Goal: Check status: Check status

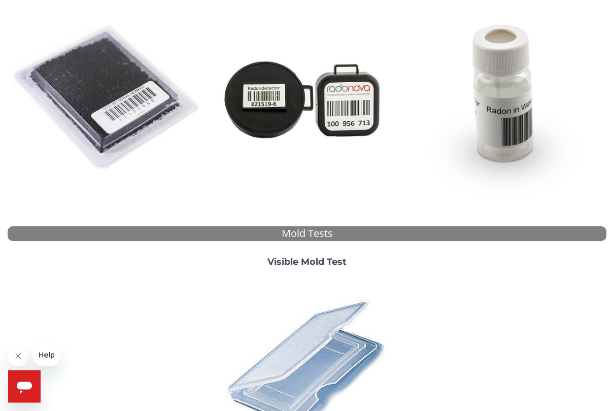
scroll to position [165, 0]
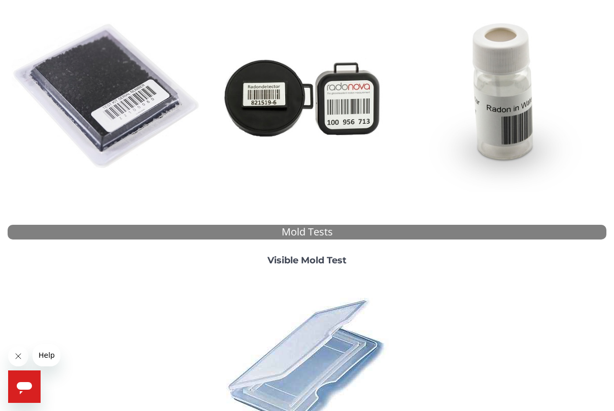
click at [115, 117] on img at bounding box center [107, 96] width 191 height 191
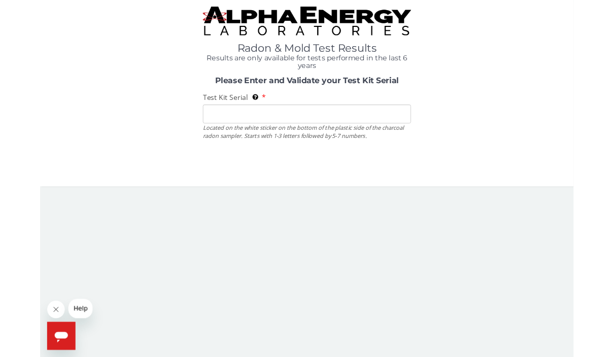
scroll to position [0, 0]
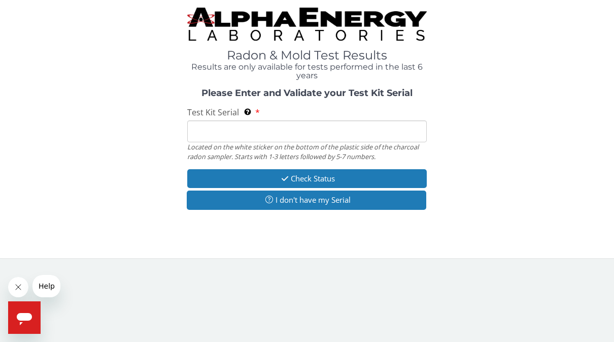
click at [246, 124] on input "Test Kit Serial Located on the white sticker on the bottom of the plastic side …" at bounding box center [307, 131] width 240 height 22
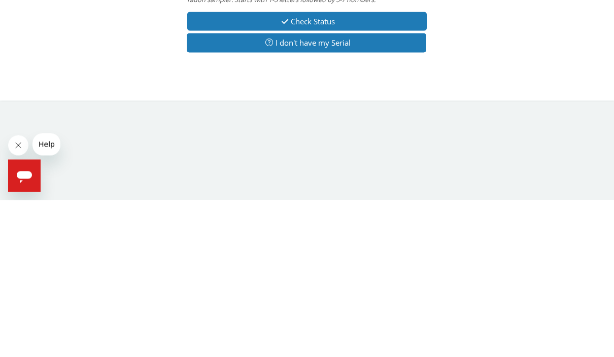
click at [330, 169] on button "Check Status" at bounding box center [307, 178] width 240 height 19
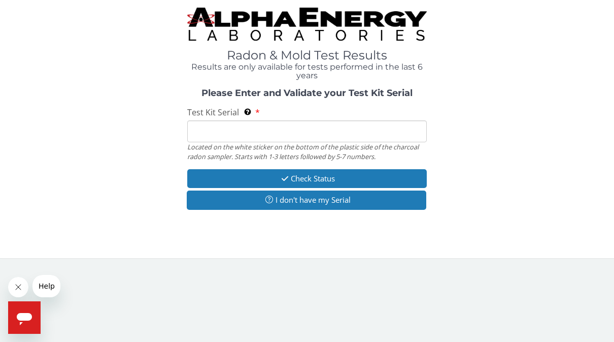
click at [318, 201] on button "I don't have my Serial" at bounding box center [307, 199] width 240 height 19
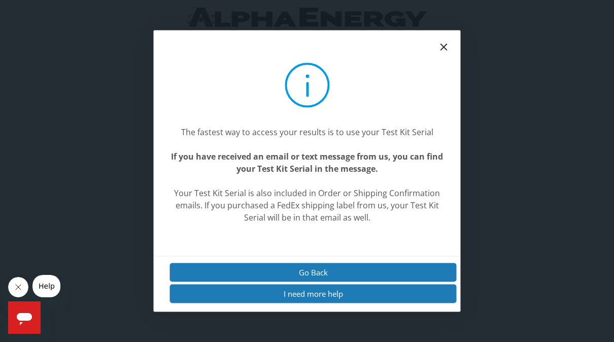
click at [451, 49] on div at bounding box center [444, 46] width 21 height 21
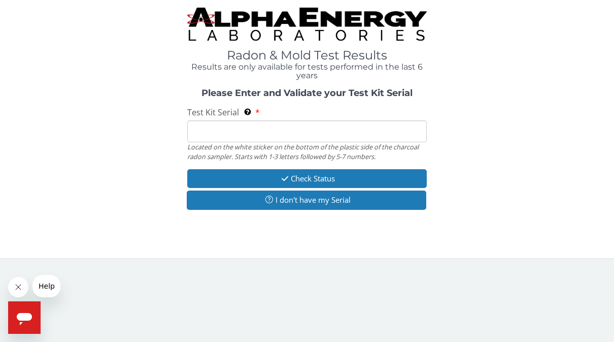
click at [273, 135] on input "Test Kit Serial Located on the white sticker on the bottom of the plastic side …" at bounding box center [307, 131] width 240 height 22
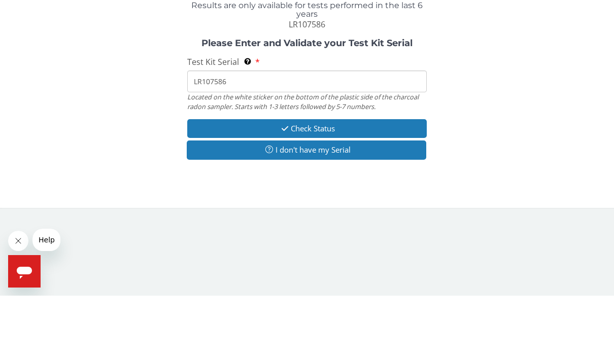
type input "LR107586"
click at [349, 181] on button "Check Status" at bounding box center [307, 190] width 240 height 19
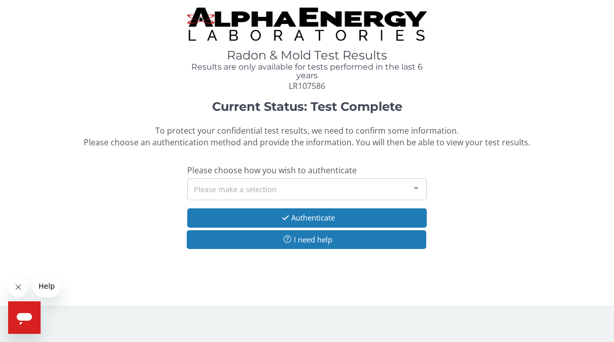
click at [411, 192] on div at bounding box center [416, 188] width 20 height 19
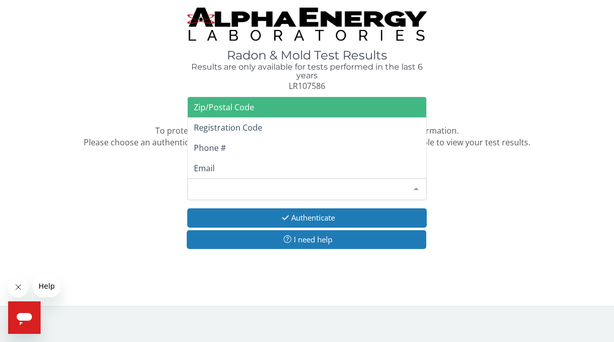
click at [256, 145] on span "Phone #" at bounding box center [307, 148] width 239 height 20
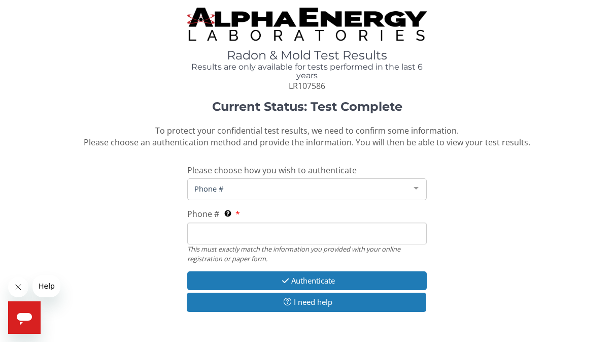
click at [221, 232] on input "Phone # This must exactly match the information you provided with your online r…" at bounding box center [307, 233] width 240 height 22
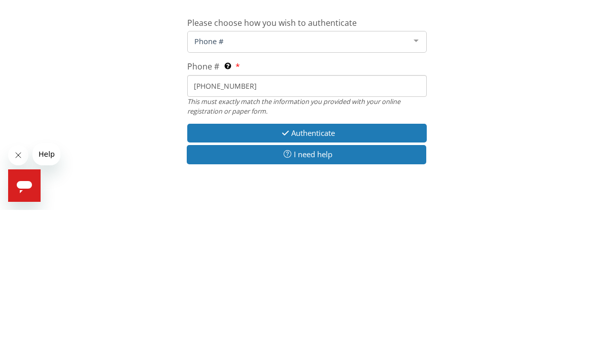
type input "[PHONE_NUMBER]"
click at [354, 271] on button "Authenticate" at bounding box center [307, 280] width 240 height 19
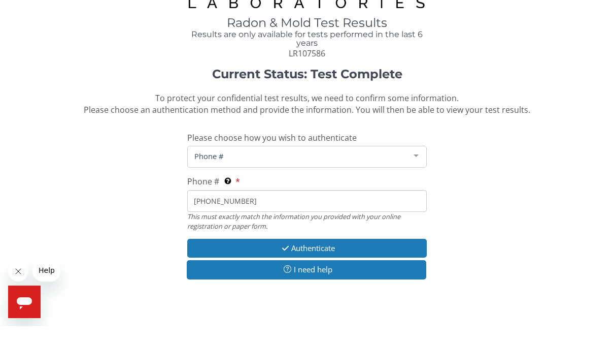
scroll to position [32, 0]
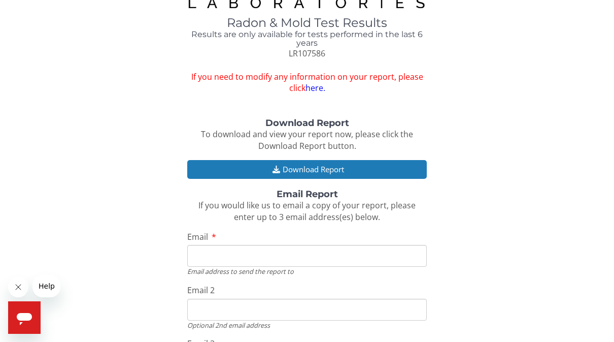
click at [350, 162] on button "Download Report" at bounding box center [307, 169] width 240 height 19
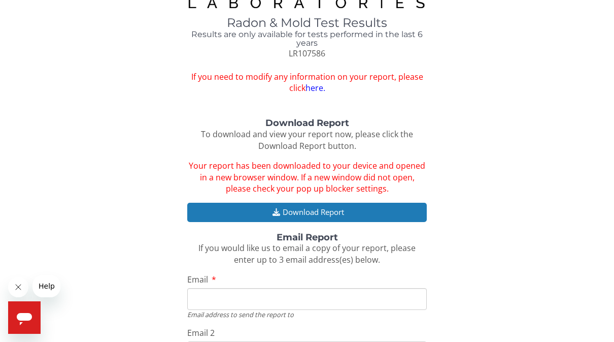
scroll to position [36, 0]
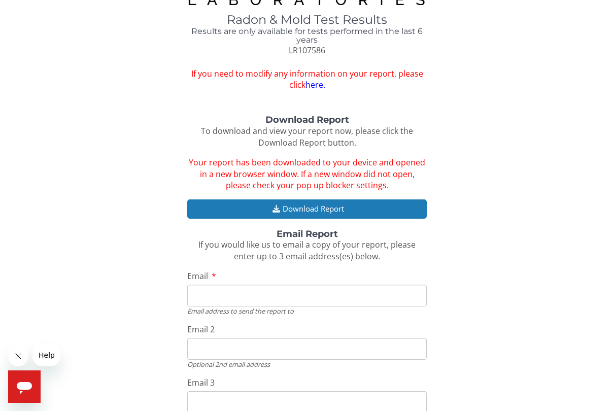
click at [358, 202] on button "Download Report" at bounding box center [307, 209] width 240 height 19
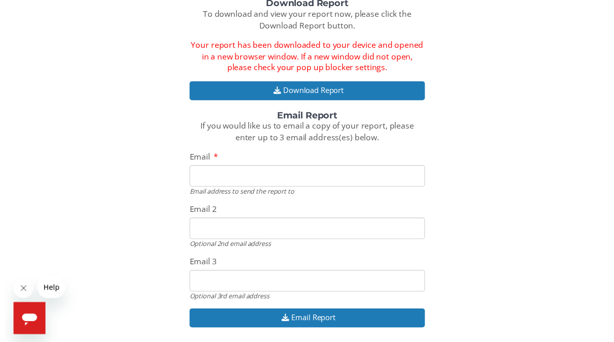
scroll to position [186, 0]
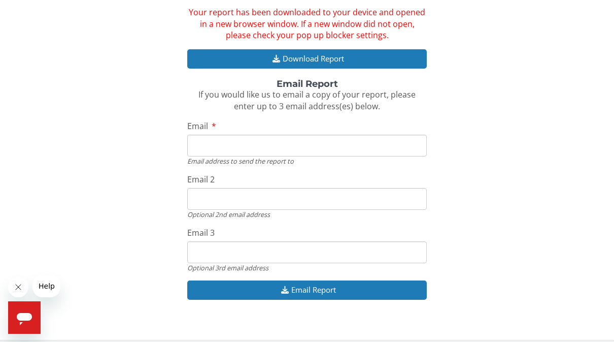
click at [238, 135] on input "Email" at bounding box center [307, 146] width 240 height 22
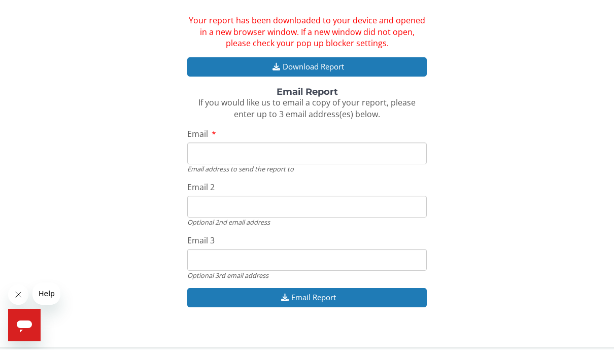
scroll to position [170, 0]
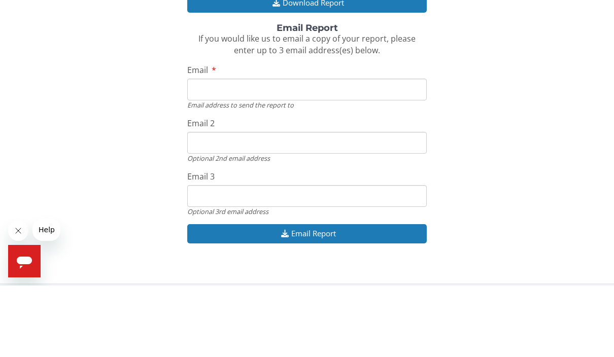
type input "[EMAIL_ADDRESS][DOMAIN_NAME]"
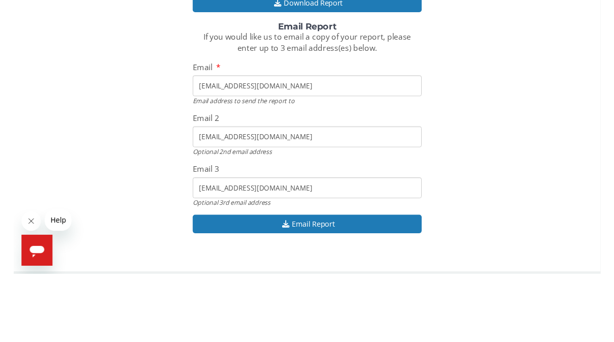
scroll to position [186, 0]
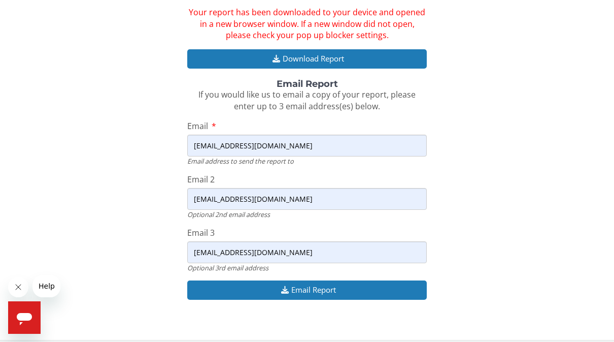
click at [331, 284] on button "Email Report" at bounding box center [307, 289] width 240 height 19
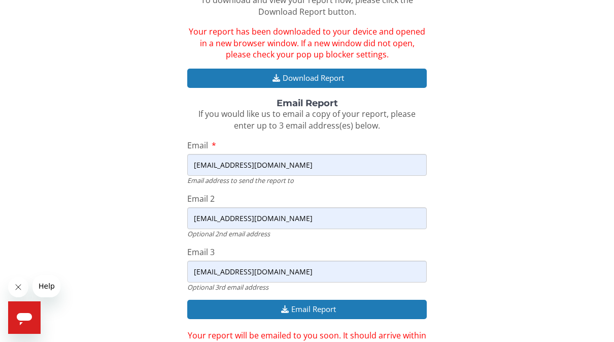
scroll to position [0, 0]
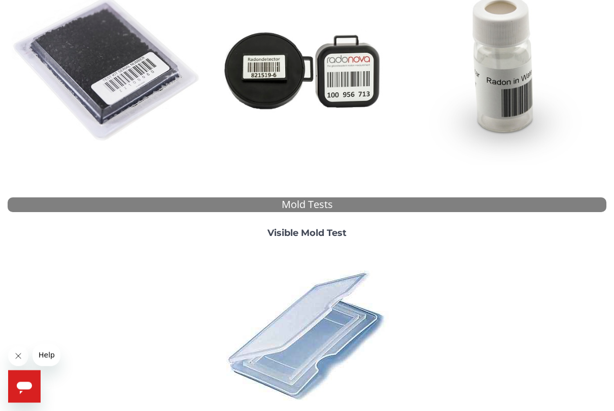
scroll to position [192, 0]
click at [117, 76] on img at bounding box center [107, 69] width 191 height 191
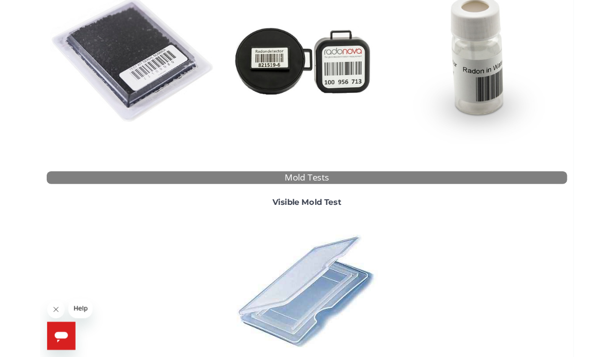
scroll to position [0, 0]
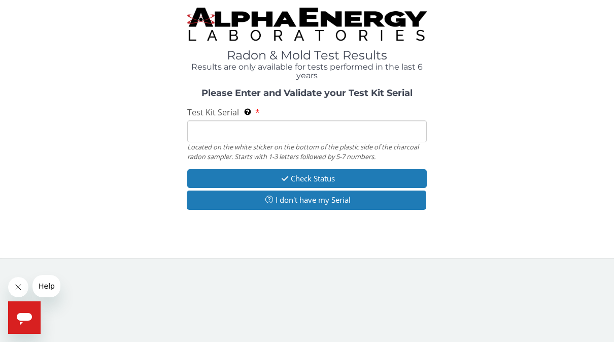
click at [250, 127] on input "Test Kit Serial Located on the white sticker on the bottom of the plastic side …" at bounding box center [307, 131] width 240 height 22
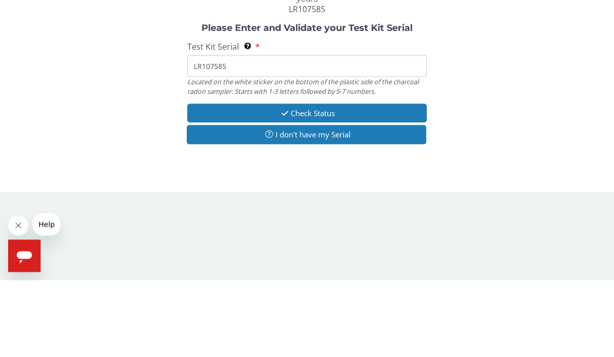
type input "LR107585"
click at [359, 181] on button "Check Status" at bounding box center [307, 190] width 240 height 19
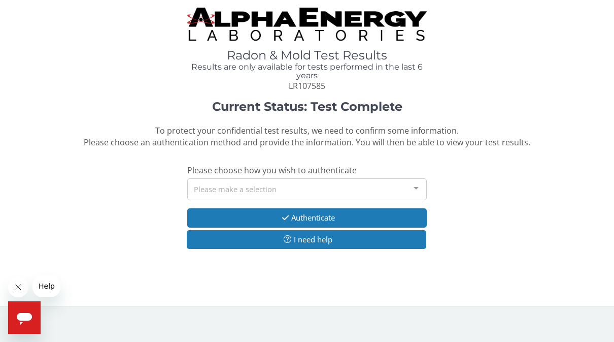
click at [410, 187] on div at bounding box center [416, 188] width 20 height 19
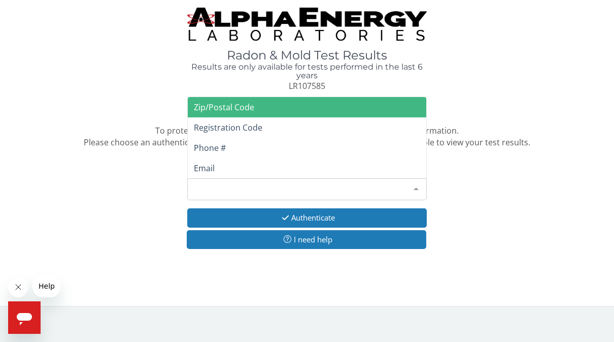
click at [263, 146] on span "Phone #" at bounding box center [307, 148] width 239 height 20
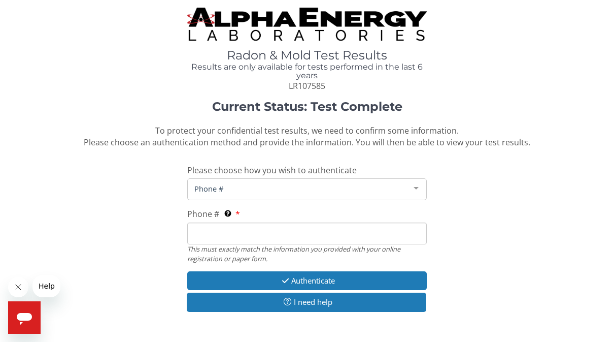
click at [232, 236] on input "Phone # This must exactly match the information you provided with your online r…" at bounding box center [307, 233] width 240 height 22
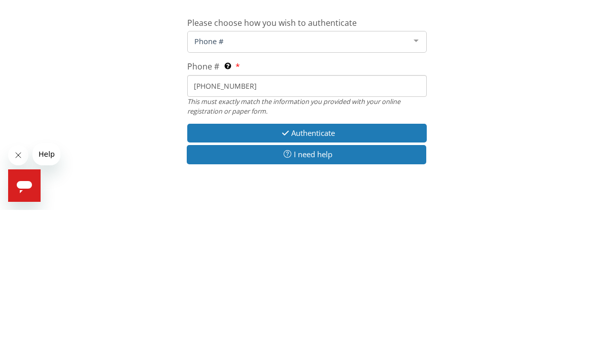
type input "[PHONE_NUMBER]"
click at [339, 271] on button "Authenticate" at bounding box center [307, 280] width 240 height 19
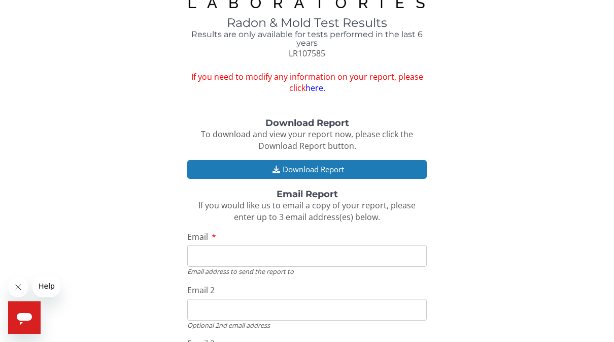
click at [233, 247] on input "Email" at bounding box center [307, 256] width 240 height 22
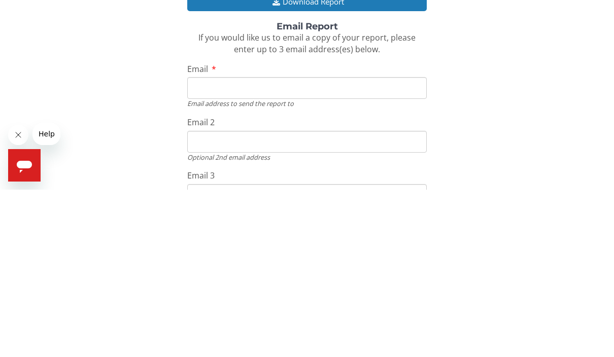
type input "[EMAIL_ADDRESS][DOMAIN_NAME]"
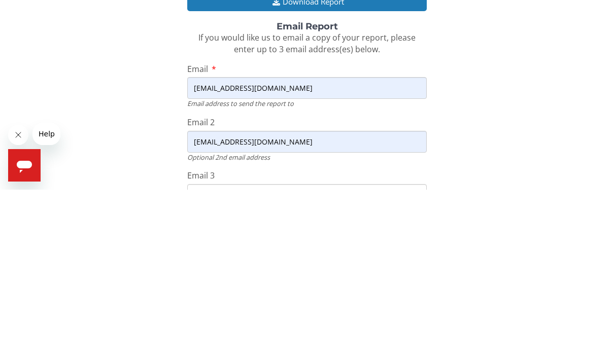
type input "[EMAIL_ADDRESS][DOMAIN_NAME]"
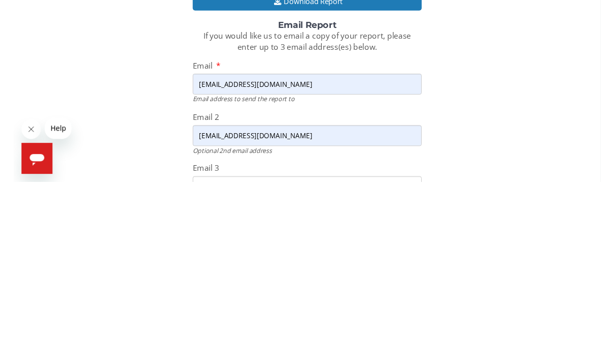
scroll to position [144, 0]
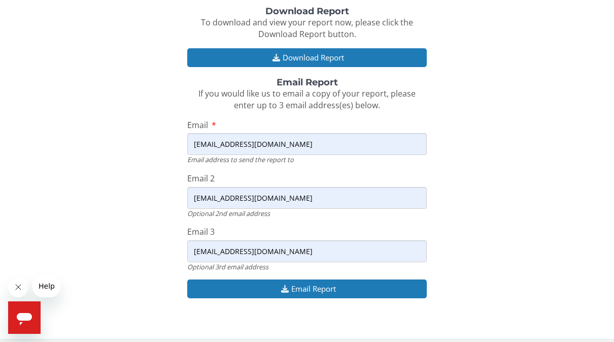
click at [320, 285] on button "Email Report" at bounding box center [307, 288] width 240 height 19
